Goal: Find specific page/section: Find specific page/section

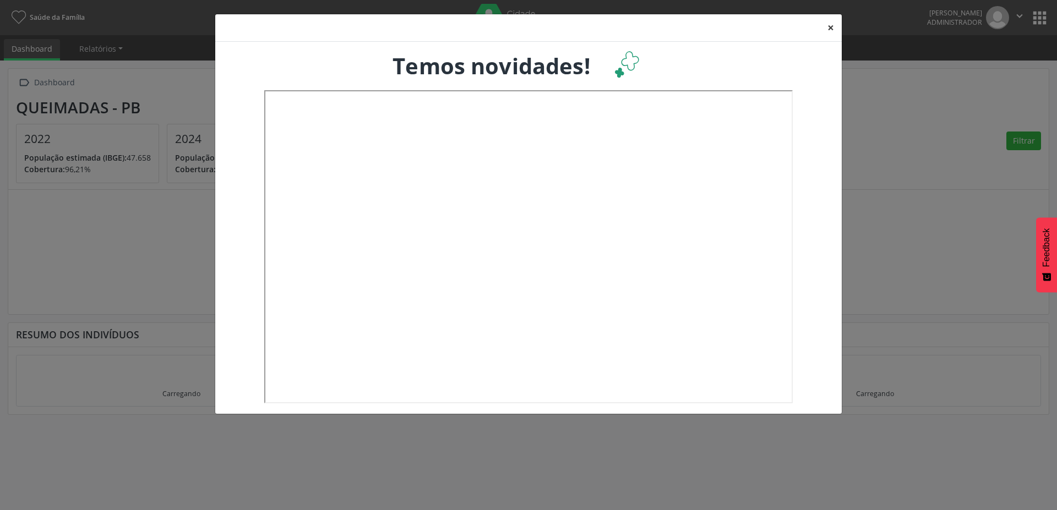
click at [830, 30] on button "×" at bounding box center [830, 27] width 22 height 27
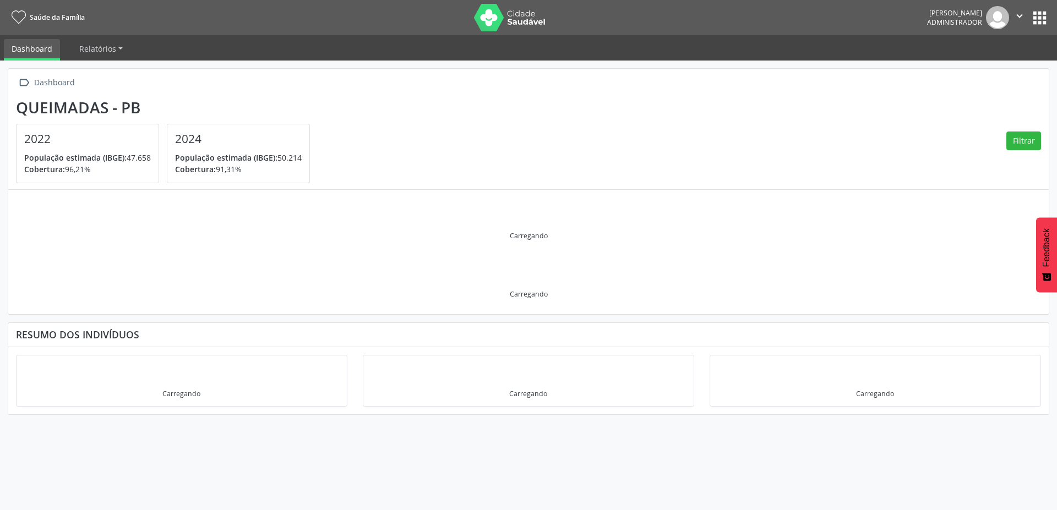
click at [1040, 15] on button "apps" at bounding box center [1039, 17] width 19 height 19
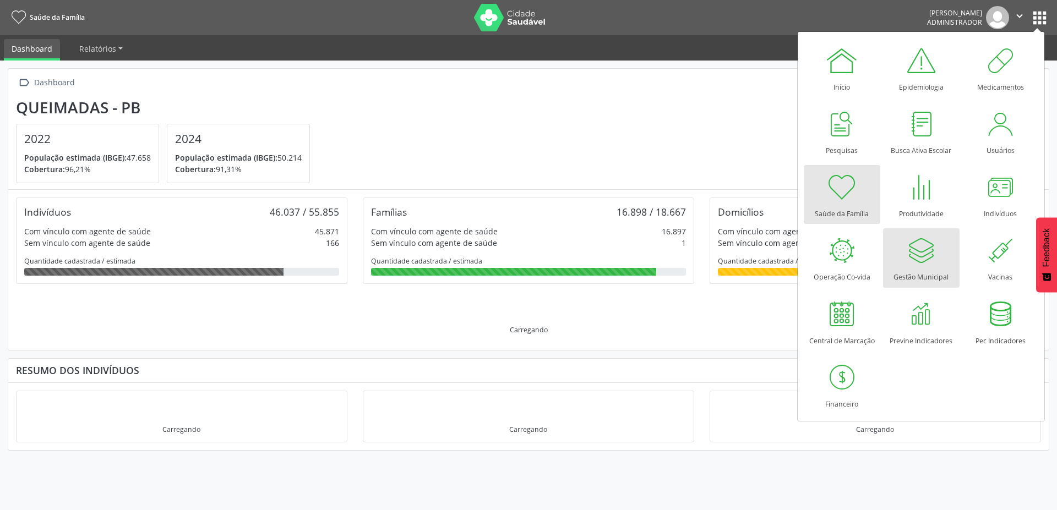
click at [917, 270] on div "Gestão Municipal" at bounding box center [920, 274] width 55 height 15
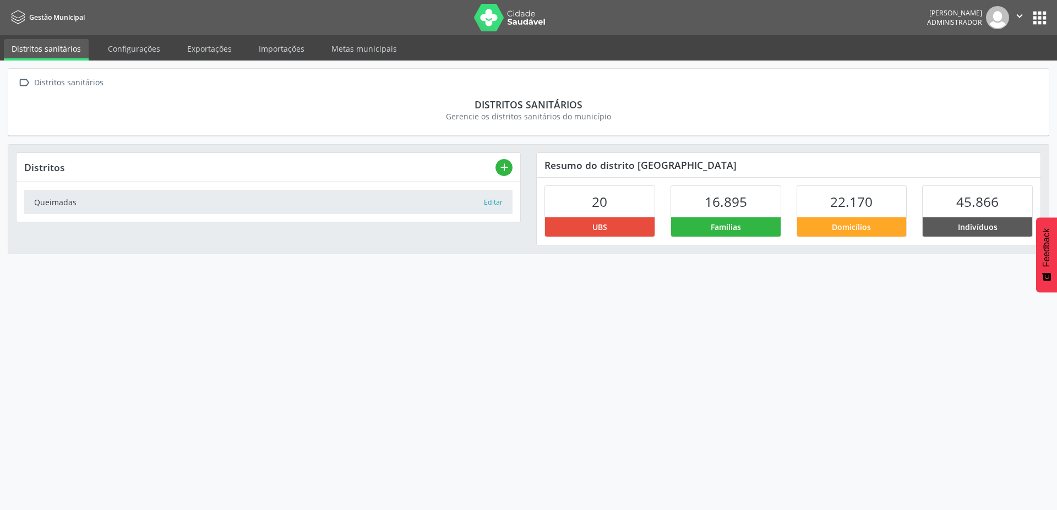
click at [511, 14] on img at bounding box center [510, 18] width 72 height 28
